Goal: Task Accomplishment & Management: Use online tool/utility

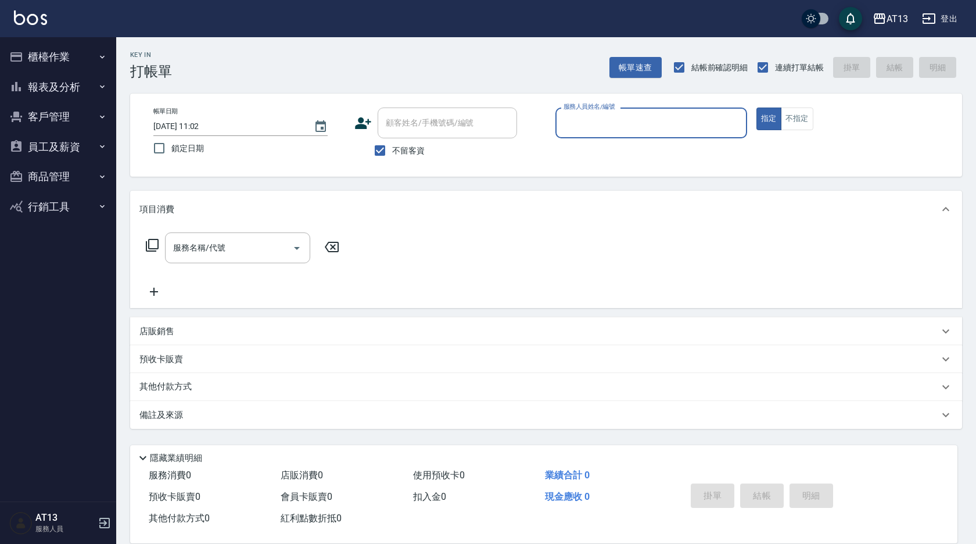
click at [55, 48] on button "櫃檯作業" at bounding box center [58, 57] width 107 height 30
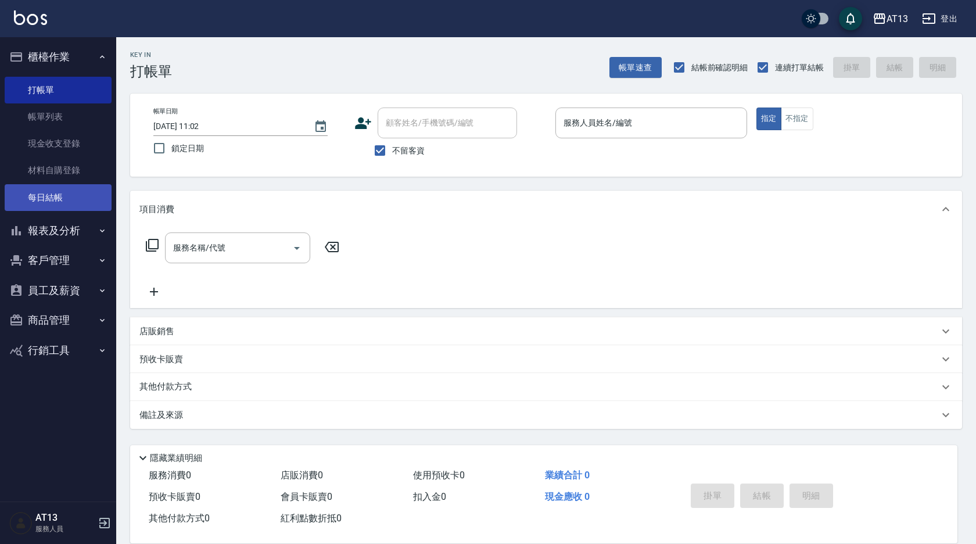
drag, startPoint x: 60, startPoint y: 198, endPoint x: 80, endPoint y: 193, distance: 20.3
click at [60, 198] on link "每日結帳" at bounding box center [58, 197] width 107 height 27
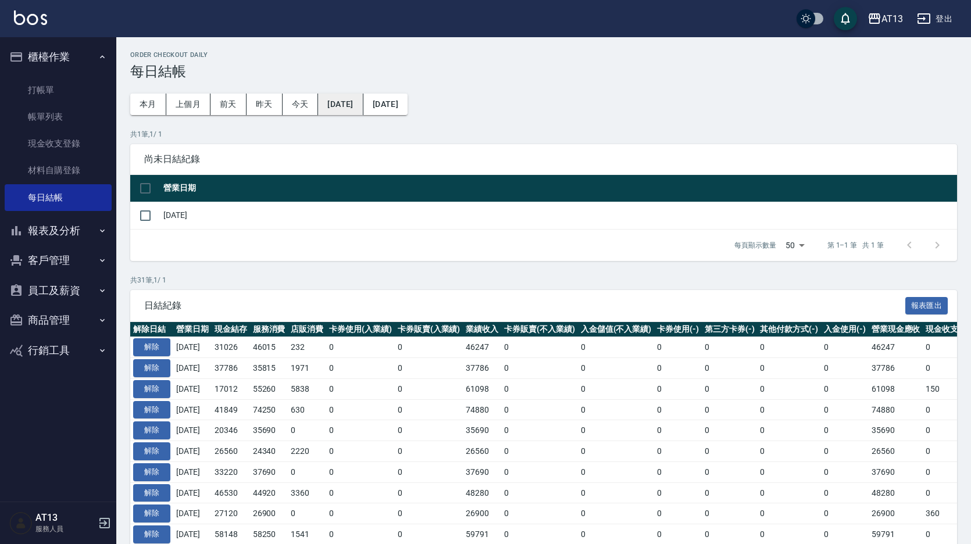
click at [333, 94] on button "[DATE]" at bounding box center [340, 105] width 45 height 22
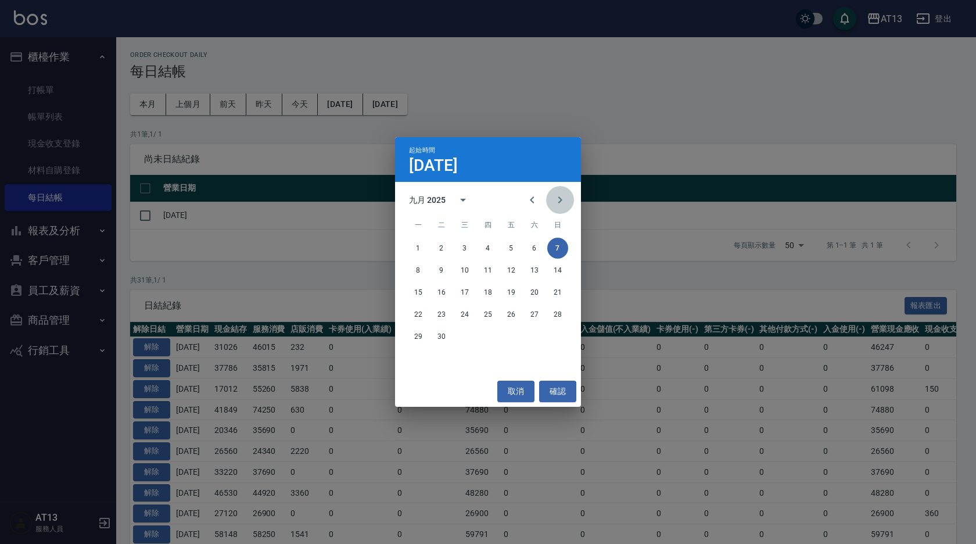
click at [560, 198] on icon "Next month" at bounding box center [560, 200] width 14 height 14
click at [468, 245] on button "1" at bounding box center [465, 248] width 21 height 21
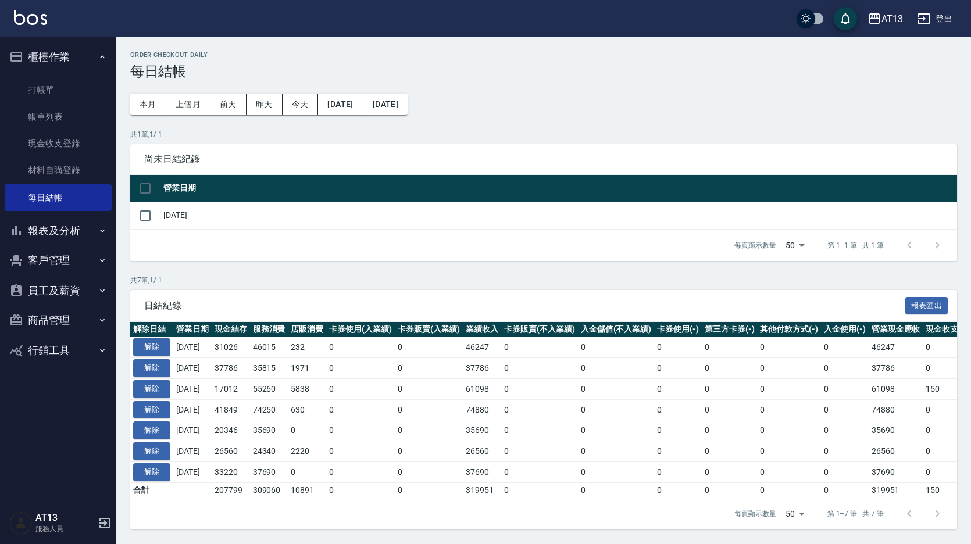
click at [308, 380] on td "5838" at bounding box center [307, 388] width 38 height 21
click at [795, 70] on h3 "每日結帳" at bounding box center [543, 71] width 827 height 16
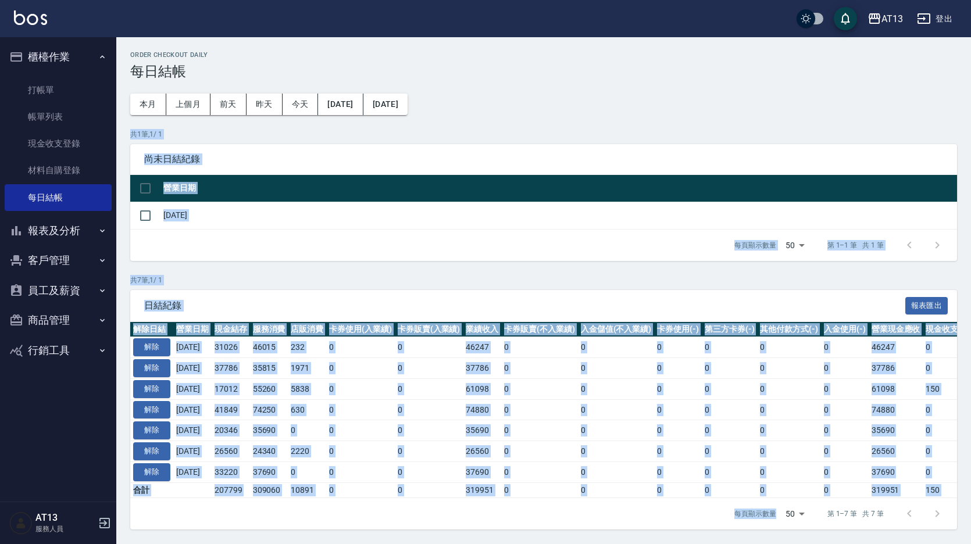
drag, startPoint x: 795, startPoint y: 70, endPoint x: 948, endPoint y: 567, distance: 520.1
click at [948, 543] on html "AT13 登出 櫃檯作業 打帳單 帳單列表 現金收支登錄 材料自購登錄 每日結帳 報表及分析 報表目錄 店家區間累計表 店家日報表 互助日報表 互助月報表 互…" at bounding box center [485, 272] width 971 height 544
click at [544, 71] on div "Order checkout daily 每日結帳 本月 上個月 [DATE] [DATE] [DATE] [DATE] [DATE] 共 1 筆, 1 / …" at bounding box center [543, 290] width 854 height 506
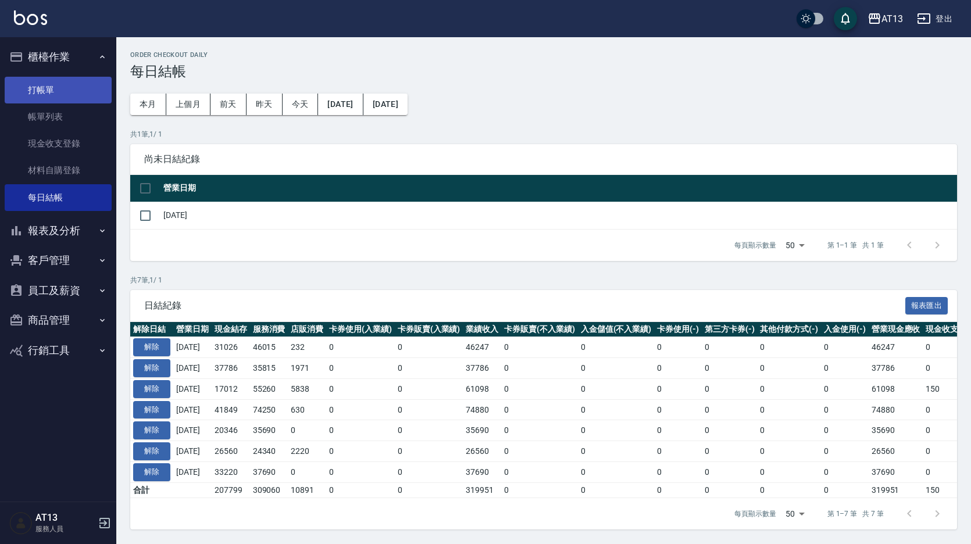
click at [55, 80] on link "打帳單" at bounding box center [58, 90] width 107 height 27
